Goal: Task Accomplishment & Management: Complete application form

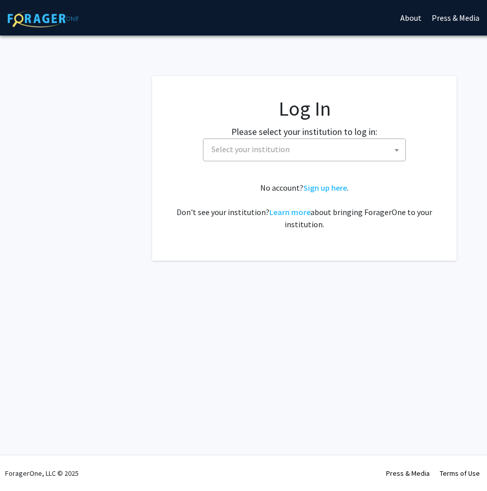
select select
click at [264, 147] on span "Select your institution" at bounding box center [251, 149] width 78 height 10
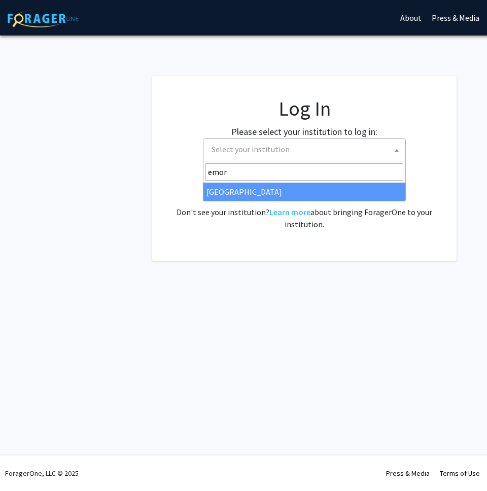
type input "emory"
select select "12"
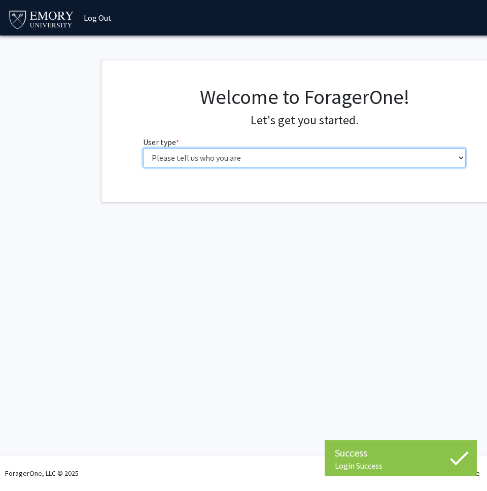
click at [267, 158] on select "Please tell us who you are Undergraduate Student Master's Student Doctoral Cand…" at bounding box center [304, 157] width 323 height 19
select select "5: faculty"
click at [143, 148] on select "Please tell us who you are Undergraduate Student Master's Student Doctoral Cand…" at bounding box center [304, 157] width 323 height 19
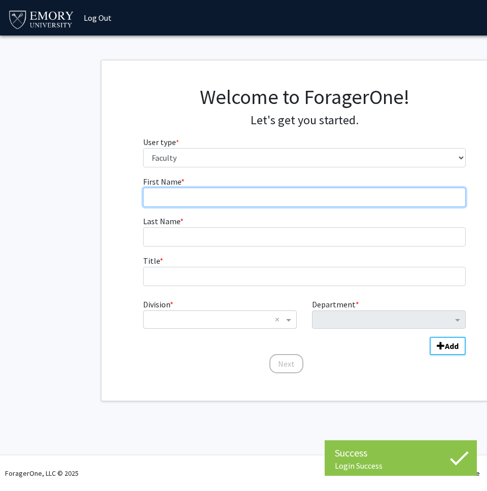
click at [202, 188] on input "First Name * required" at bounding box center [304, 197] width 323 height 19
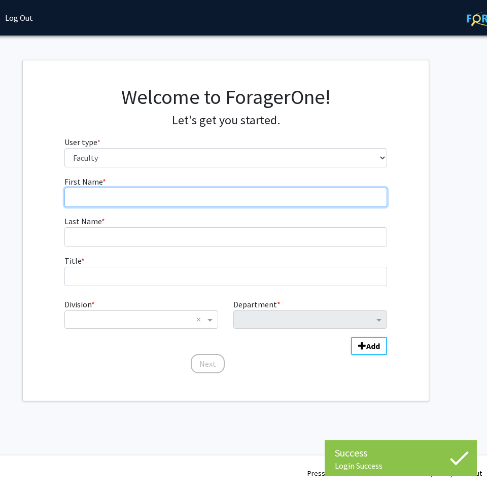
scroll to position [0, 80]
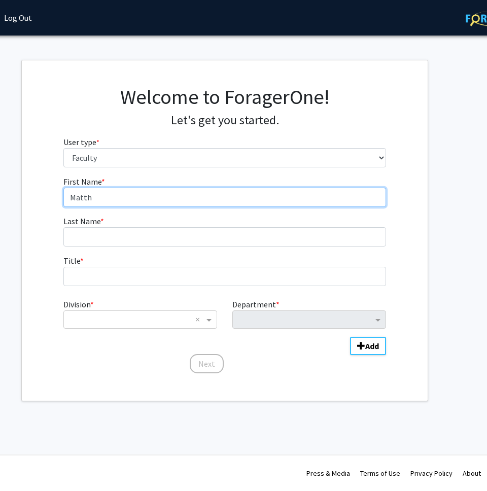
type input "[PERSON_NAME]"
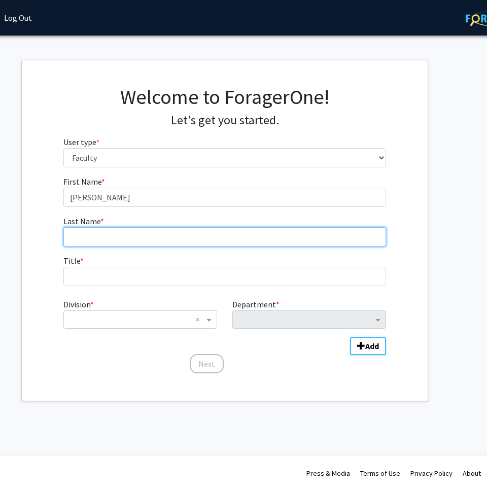
type input "[PERSON_NAME]"
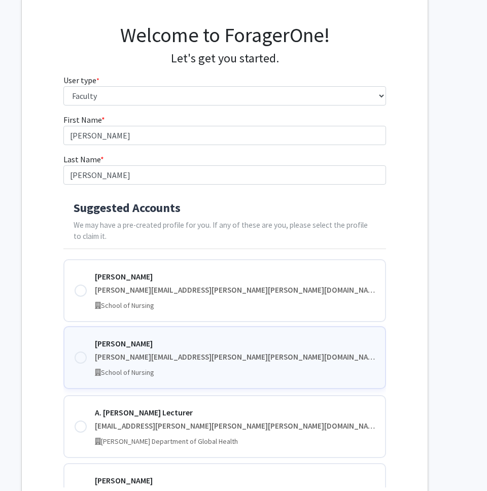
scroll to position [61, 80]
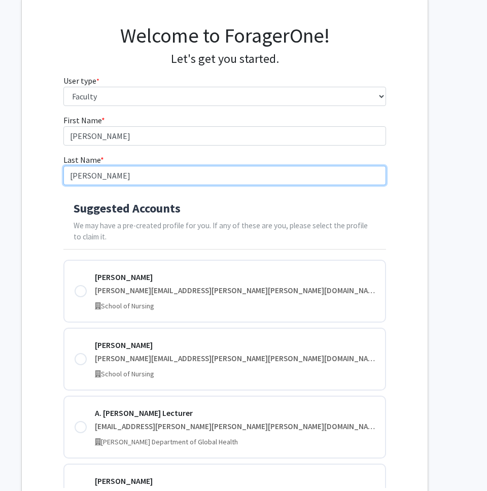
click at [128, 180] on input "[PERSON_NAME]" at bounding box center [224, 175] width 323 height 19
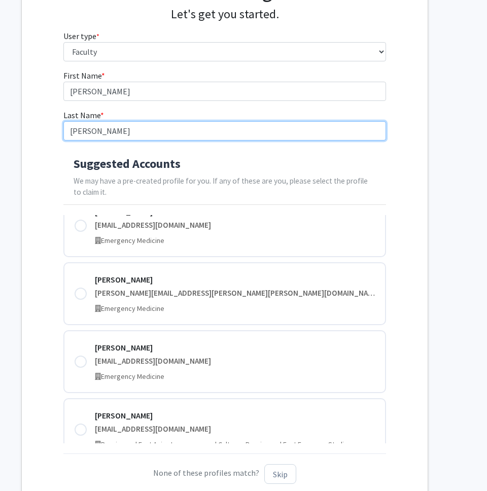
scroll to position [2415, 0]
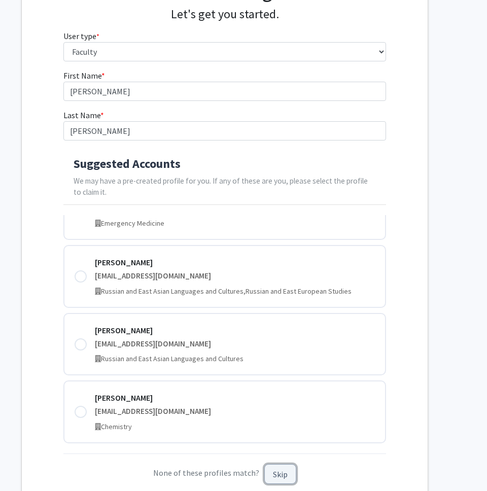
click at [282, 480] on button "Skip" at bounding box center [280, 474] width 32 height 20
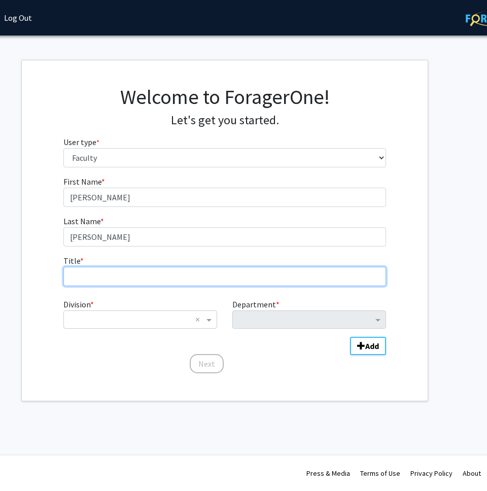
click at [149, 270] on input "Title * required" at bounding box center [224, 276] width 323 height 19
type input "Dr."
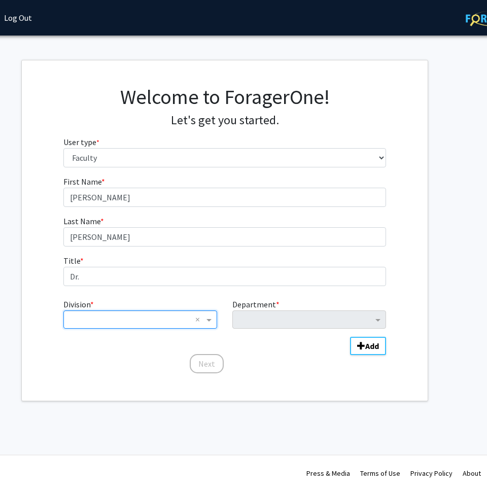
click at [149, 317] on input "Division" at bounding box center [130, 320] width 122 height 12
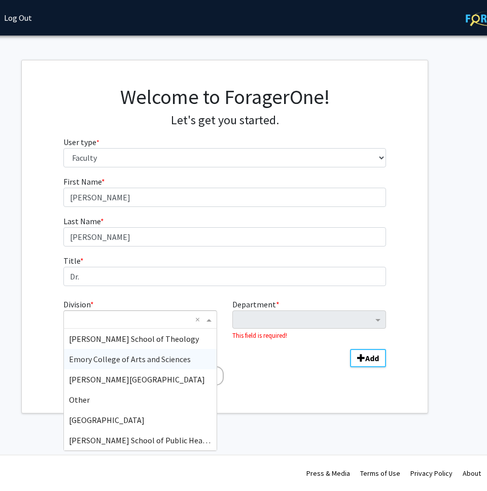
click at [142, 358] on span "Emory College of Arts and Sciences" at bounding box center [130, 359] width 122 height 10
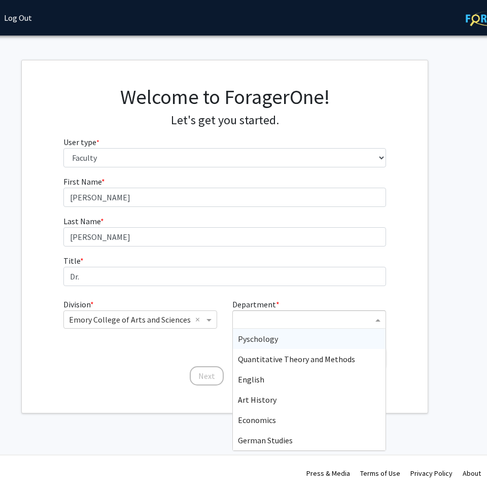
click at [259, 318] on input "Department" at bounding box center [305, 320] width 135 height 12
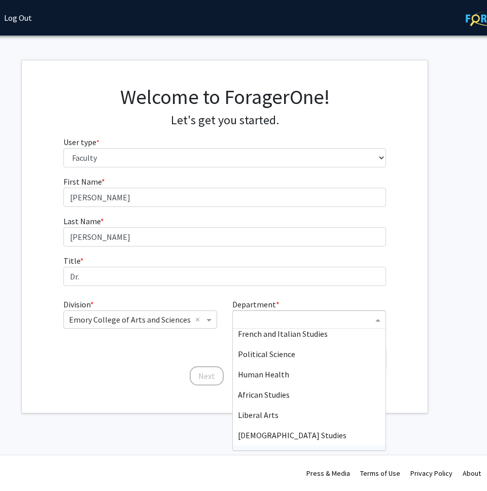
scroll to position [674, 0]
click at [285, 356] on span "Political Science" at bounding box center [266, 355] width 57 height 10
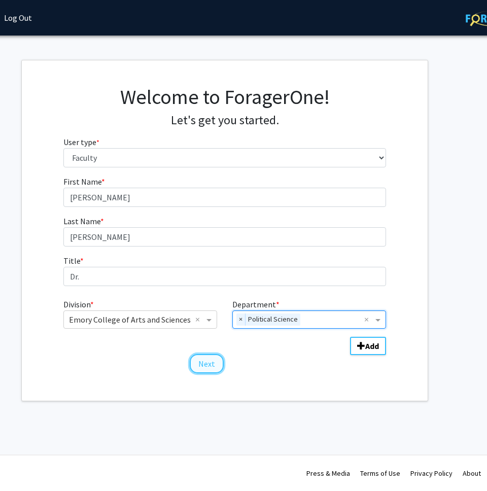
click at [202, 361] on button "Next" at bounding box center [207, 363] width 34 height 19
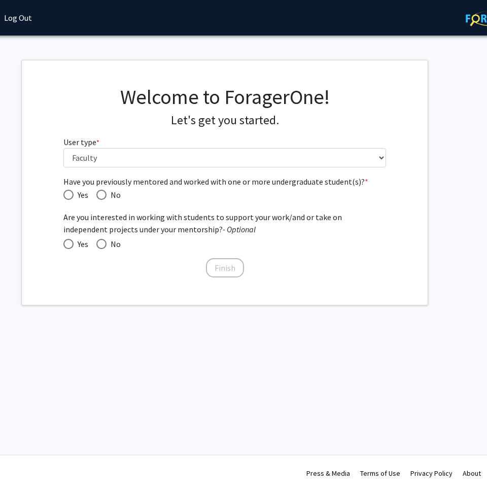
click at [77, 195] on span "Yes" at bounding box center [81, 195] width 15 height 12
click at [74, 195] on input "Yes" at bounding box center [68, 195] width 10 height 10
radio input "true"
click at [94, 245] on mat-radio-button "No" at bounding box center [104, 244] width 32 height 13
click at [79, 244] on span "Yes" at bounding box center [81, 244] width 15 height 12
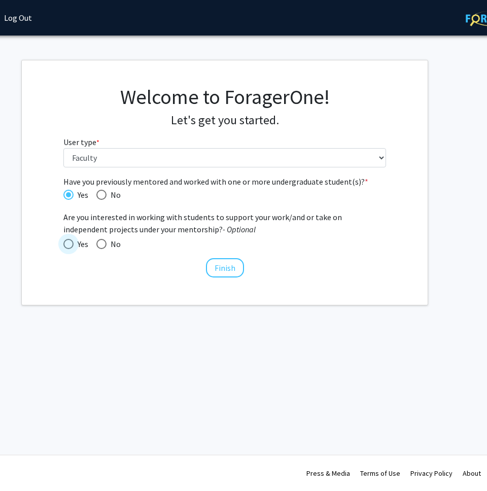
click at [74, 244] on input "Yes" at bounding box center [68, 244] width 10 height 10
radio input "true"
click at [223, 271] on button "Finish" at bounding box center [225, 267] width 38 height 19
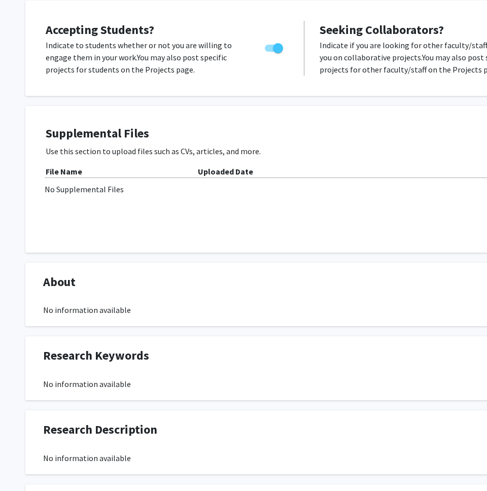
scroll to position [149, 0]
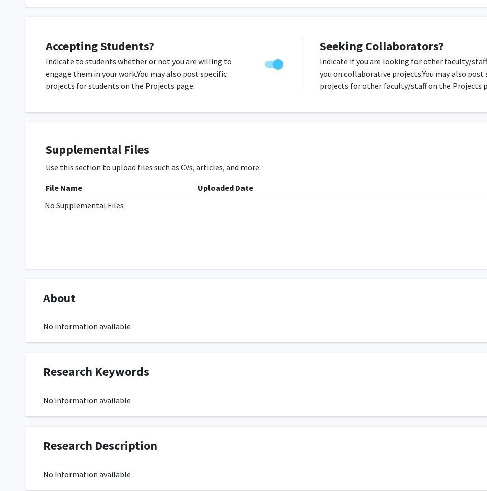
click at [164, 211] on div "No Supplemental Files" at bounding box center [305, 205] width 520 height 12
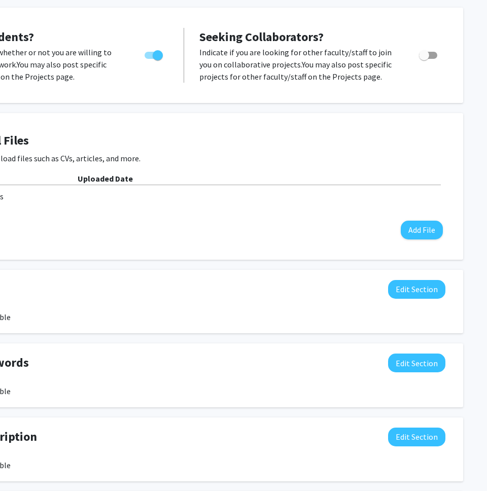
scroll to position [158, 122]
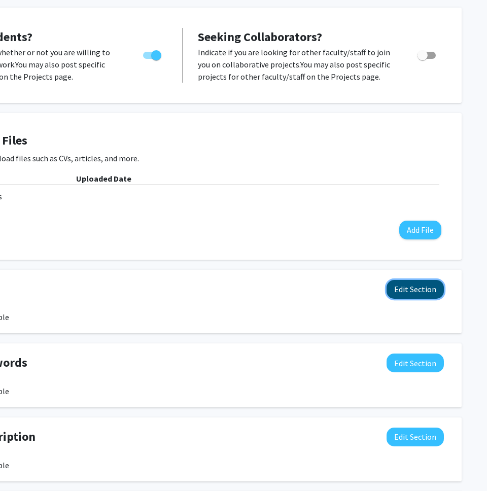
click at [400, 298] on button "Edit Section" at bounding box center [415, 289] width 57 height 19
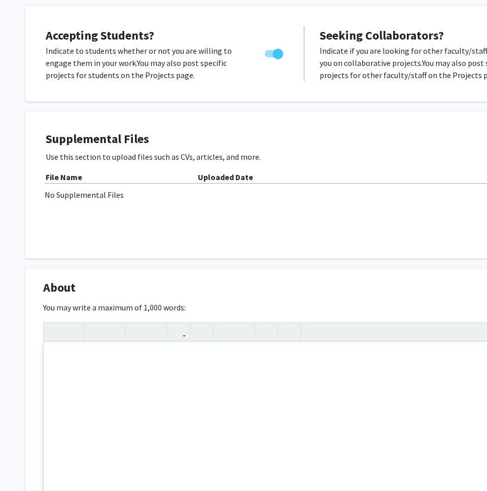
scroll to position [162, 0]
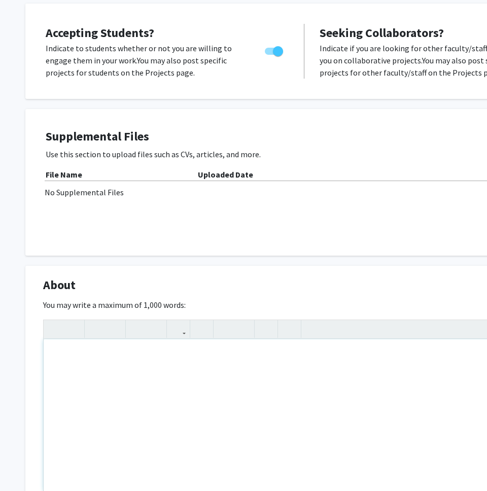
click at [159, 398] on div "Note to users with screen readers: Please deactivate our accessibility plugin f…" at bounding box center [305, 416] width 522 height 152
paste div "Note to users with screen readers: Please deactivate our accessibility plugin f…"
type textarea "<p>[PERSON_NAME] research and teaching focus on the judicial branch and empiric…"
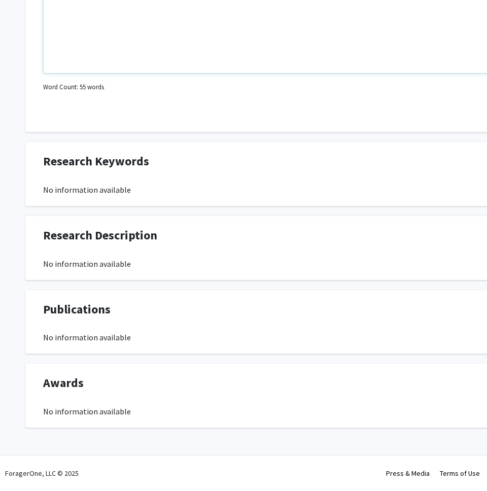
scroll to position [581, 122]
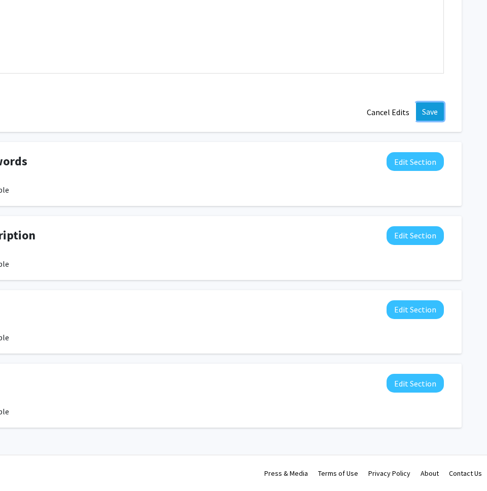
click at [435, 110] on button "Save" at bounding box center [430, 112] width 28 height 18
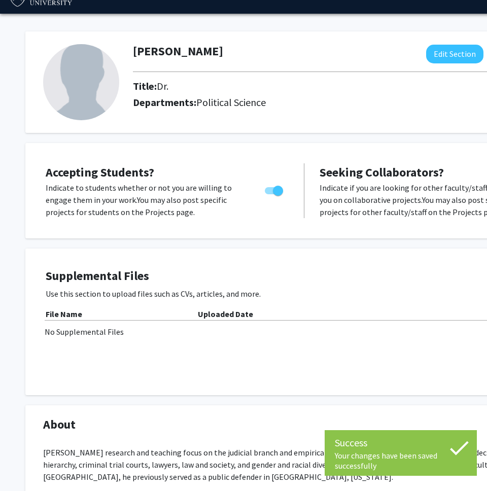
scroll to position [0, 0]
